Goal: Find specific page/section: Find specific page/section

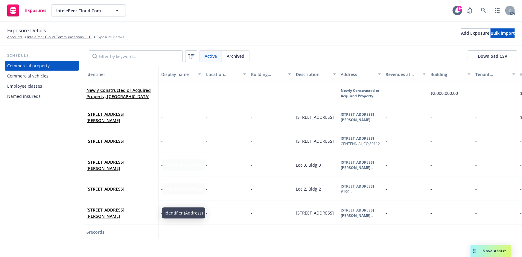
click at [48, 86] on div "Employee classes" at bounding box center [41, 86] width 69 height 10
